Goal: Navigation & Orientation: Find specific page/section

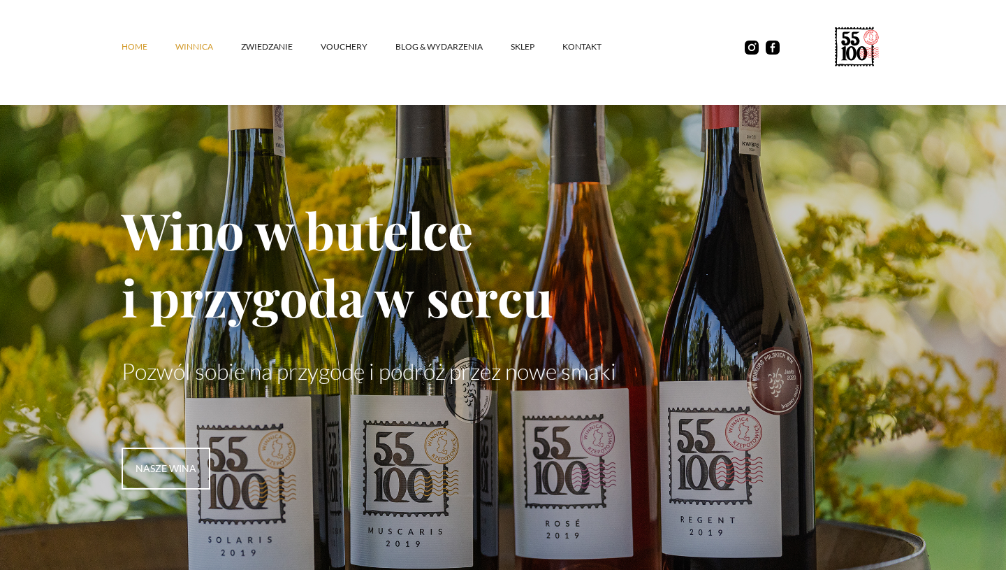
click at [206, 50] on link "winnica" at bounding box center [208, 47] width 66 height 42
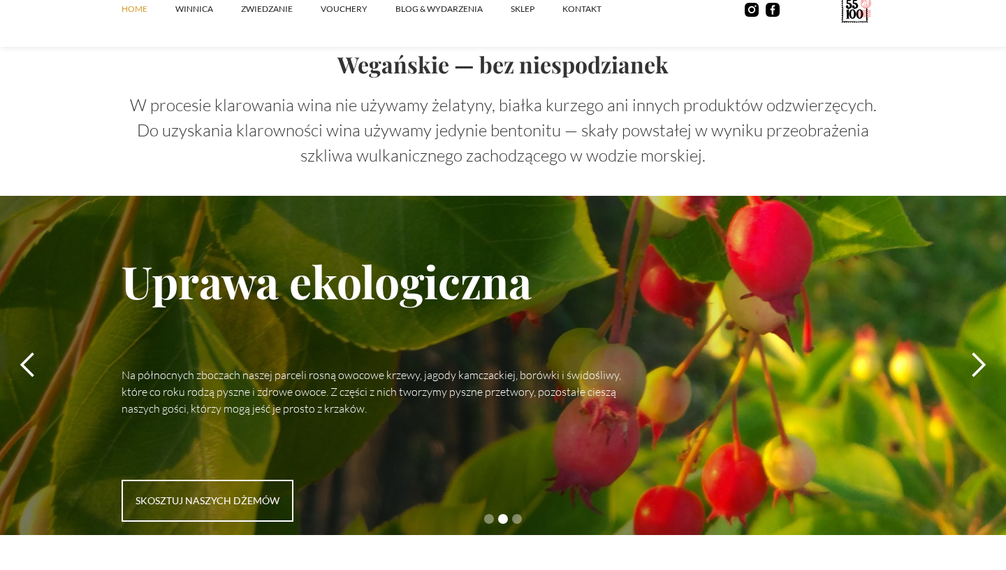
scroll to position [4062, 0]
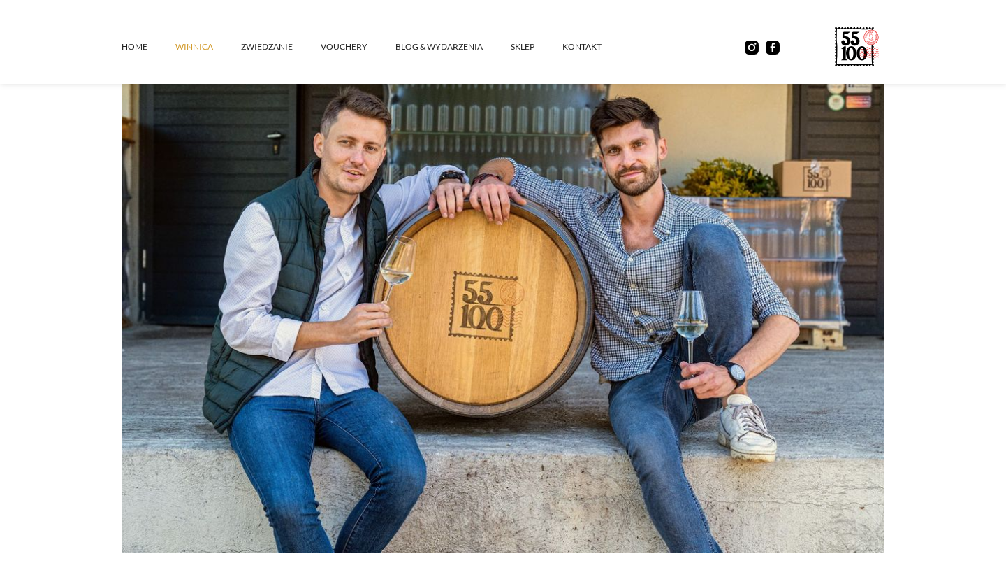
scroll to position [166, 0]
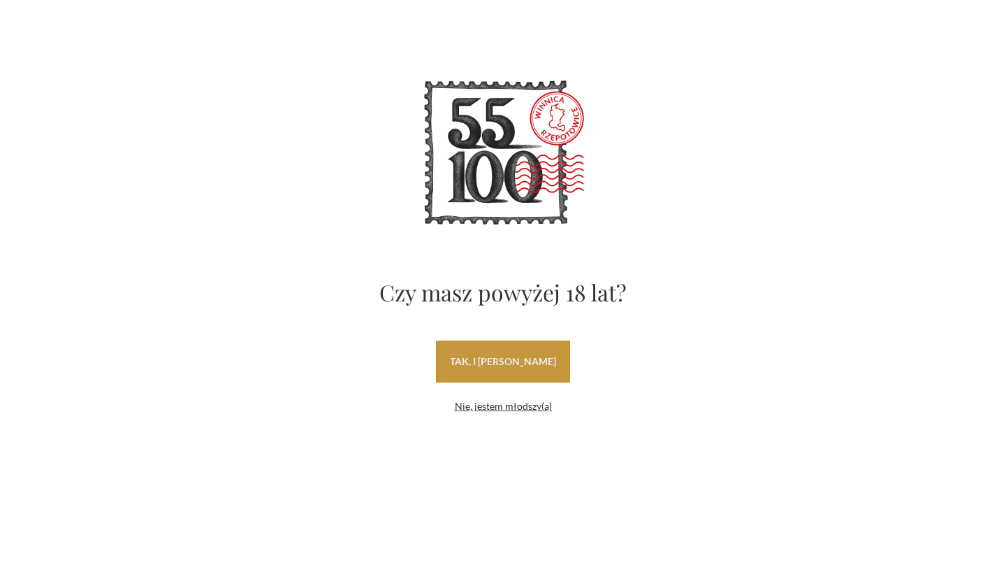
click at [510, 363] on link "tak, i [PERSON_NAME]" at bounding box center [503, 361] width 134 height 42
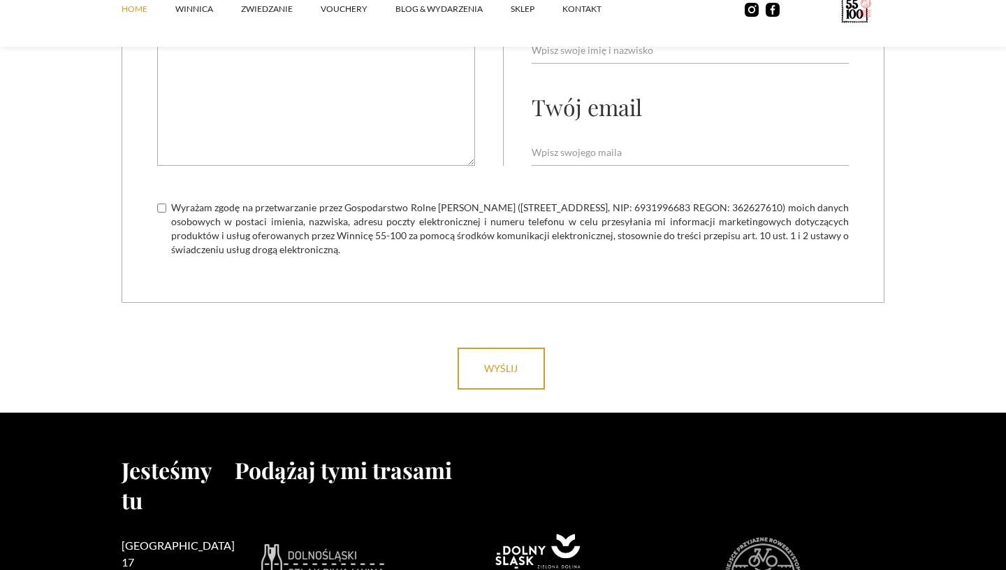
scroll to position [5459, 0]
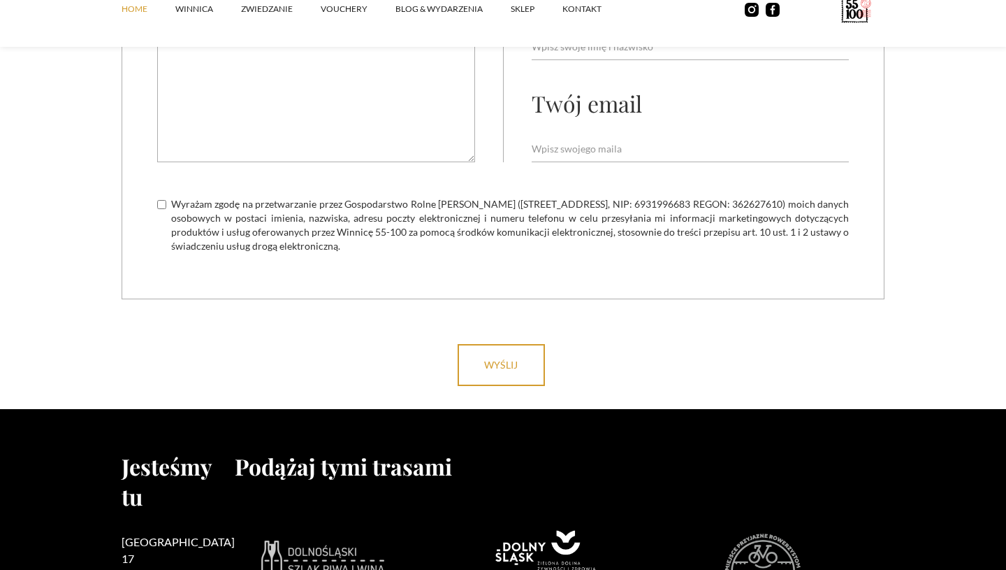
click at [180, 285] on div "Napisz do nas Twoja wiadomość Twoje imię i nazwisko Twój email Wyrażam zgodę na…" at bounding box center [503, 23] width 763 height 551
click at [204, 3] on link "winnica" at bounding box center [208, 9] width 66 height 42
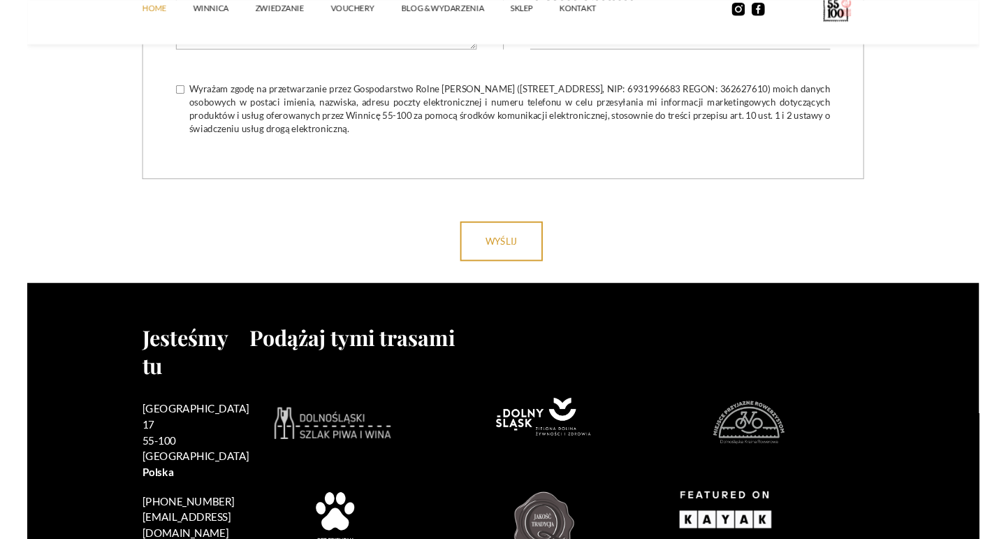
scroll to position [5678, 0]
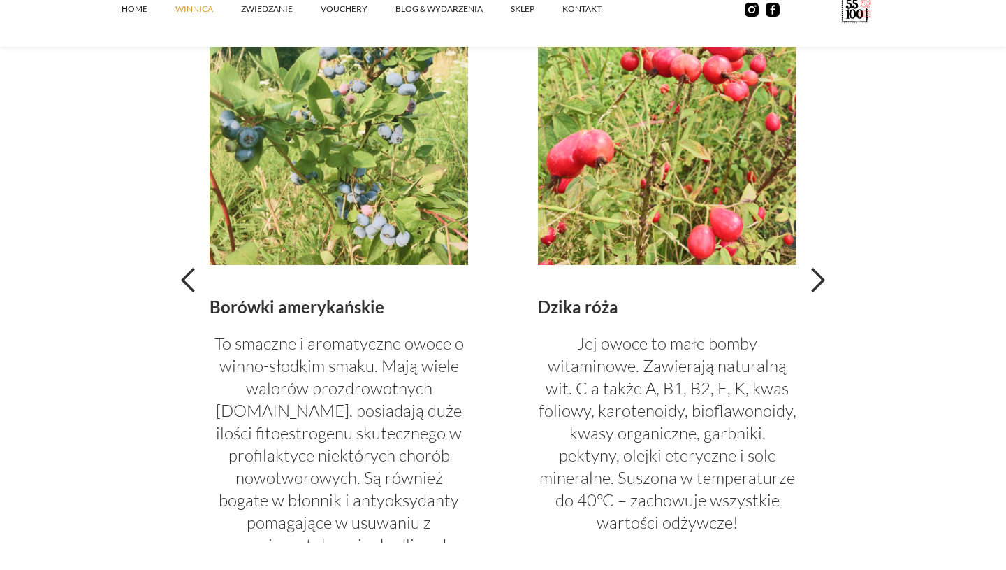
scroll to position [3272, 0]
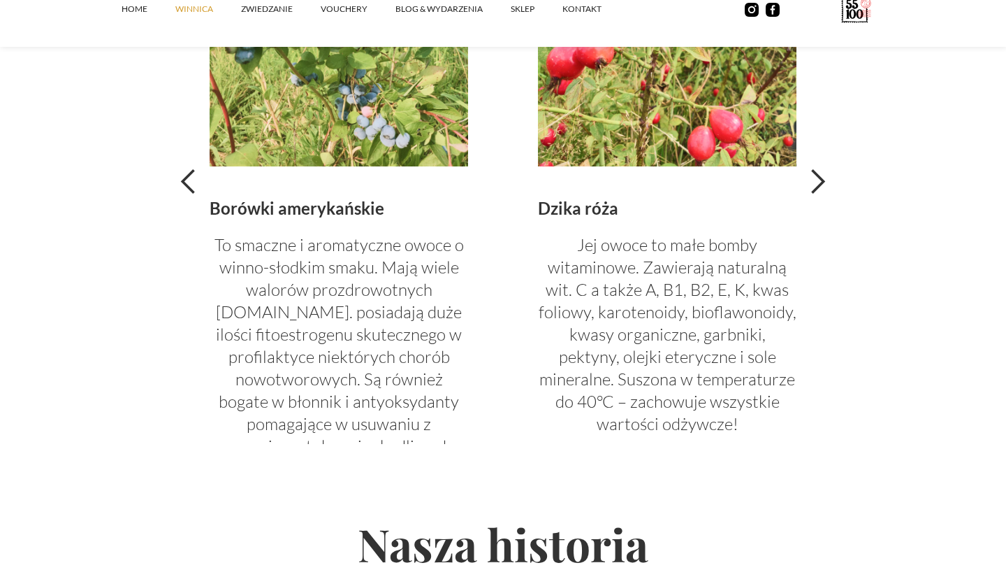
click at [186, 179] on div "previous slide" at bounding box center [189, 182] width 28 height 28
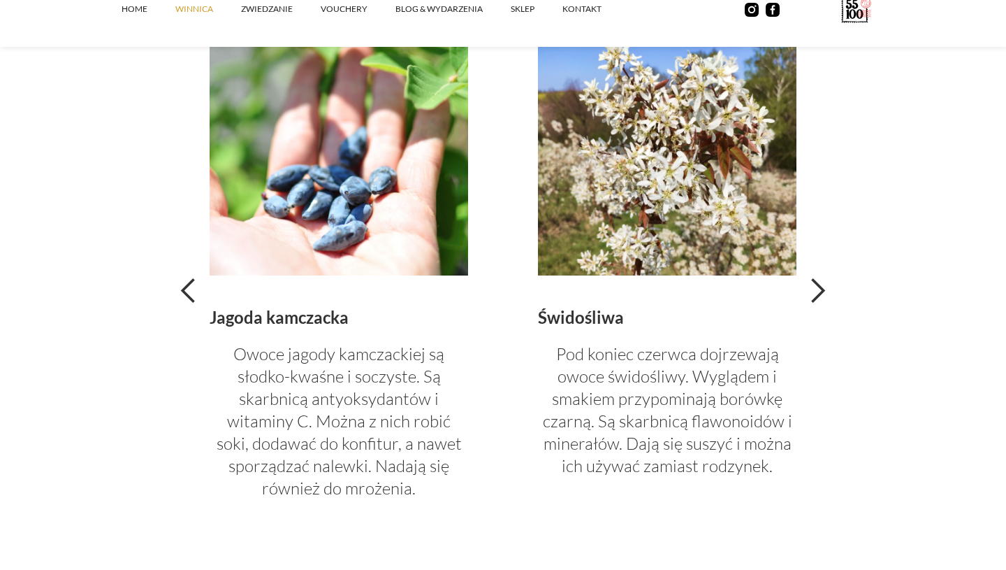
scroll to position [3160, 0]
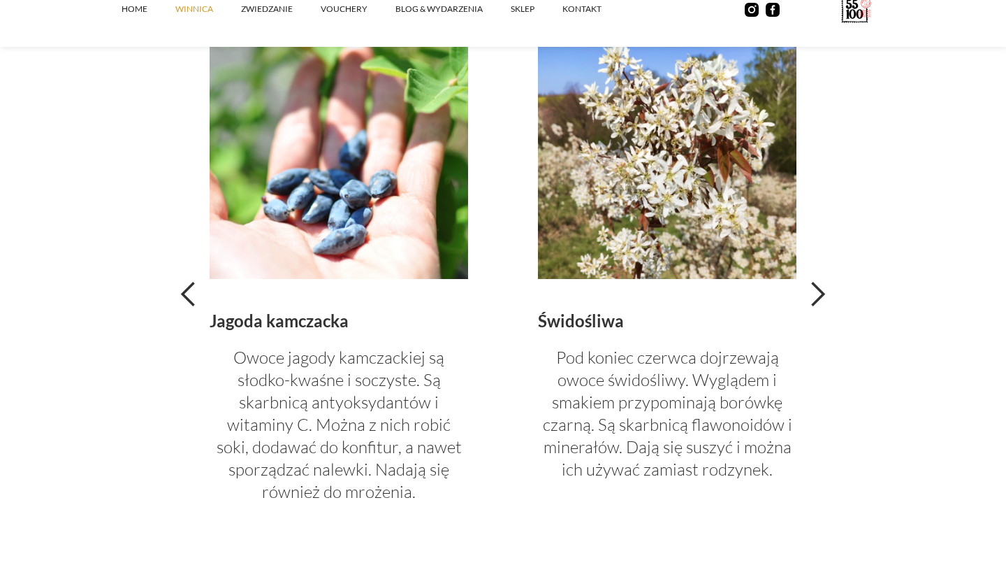
click at [813, 299] on div "next slide" at bounding box center [818, 294] width 28 height 28
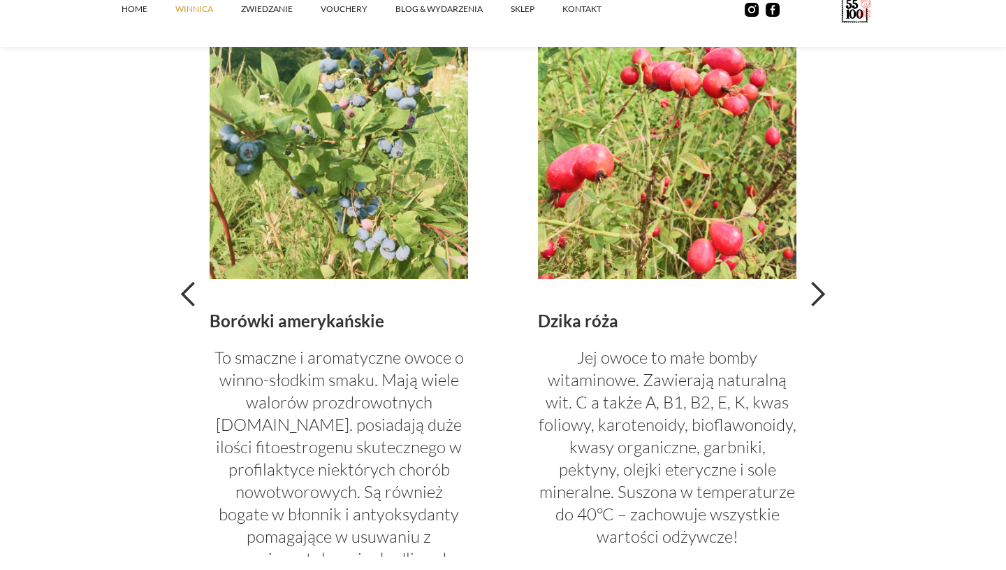
click at [813, 299] on div "next slide" at bounding box center [818, 294] width 28 height 28
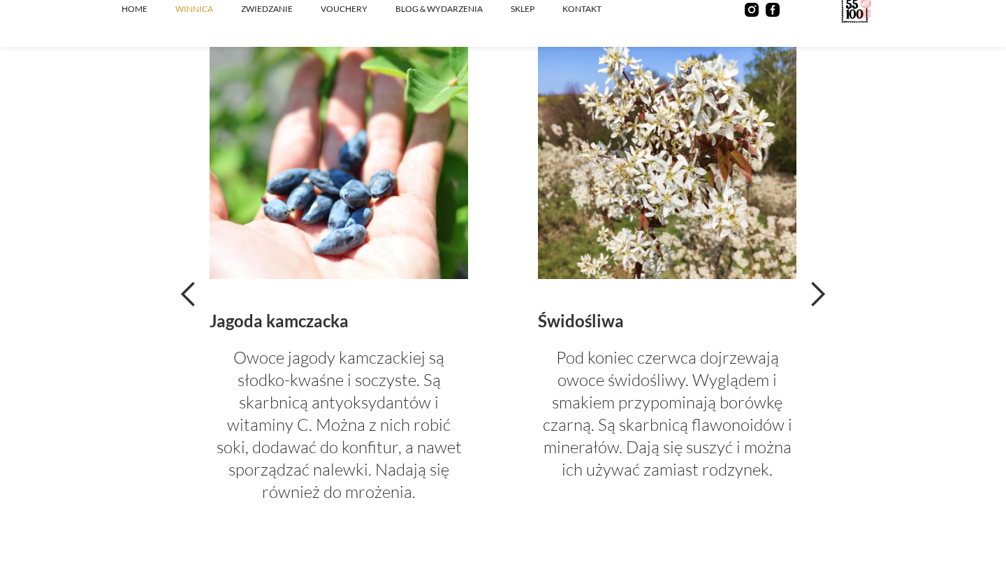
click at [191, 289] on div "previous slide" at bounding box center [189, 294] width 28 height 28
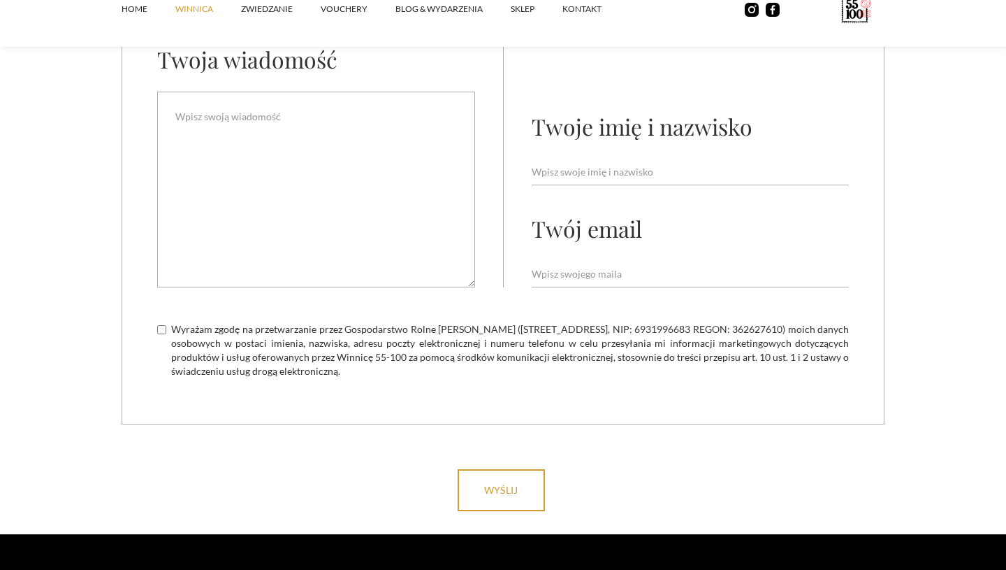
scroll to position [5621, 0]
